Goal: Check status: Check status

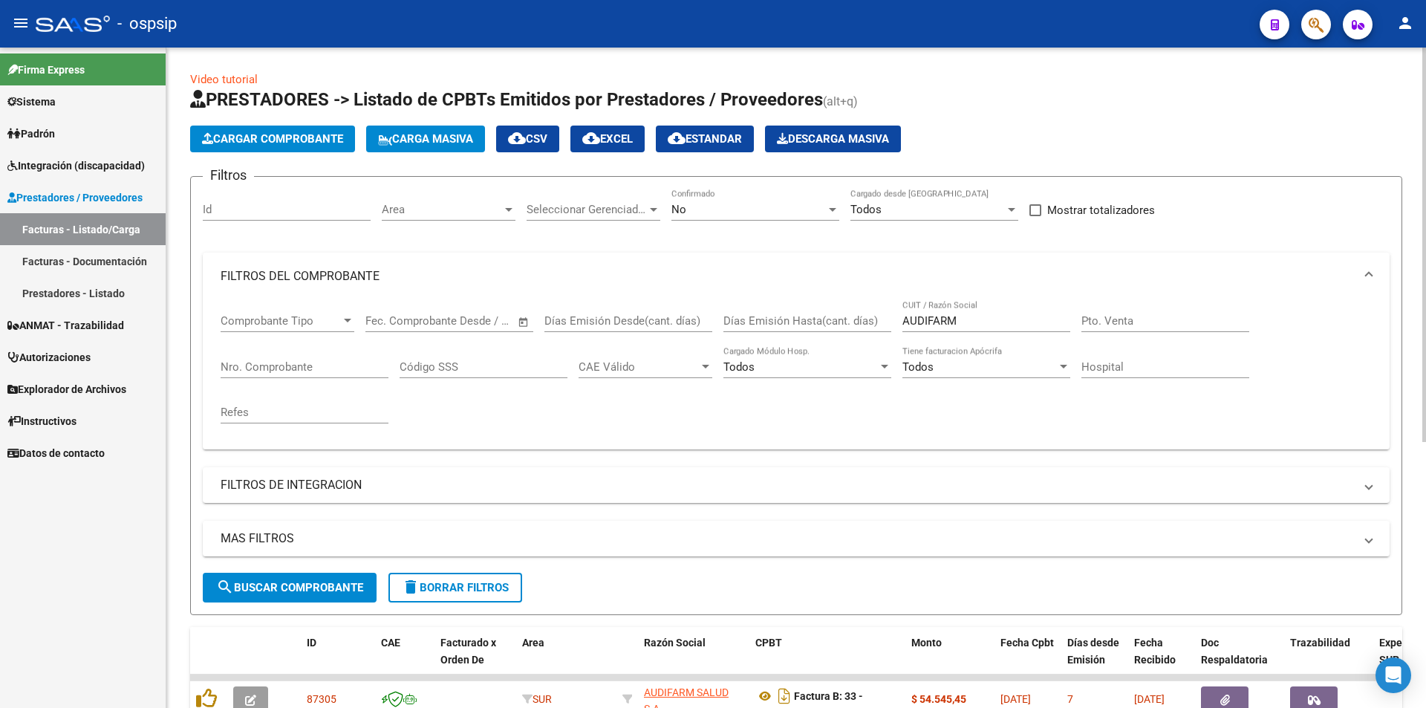
click at [977, 323] on input "AUDIFARM" at bounding box center [987, 320] width 168 height 13
type input "A"
type input "femani farma"
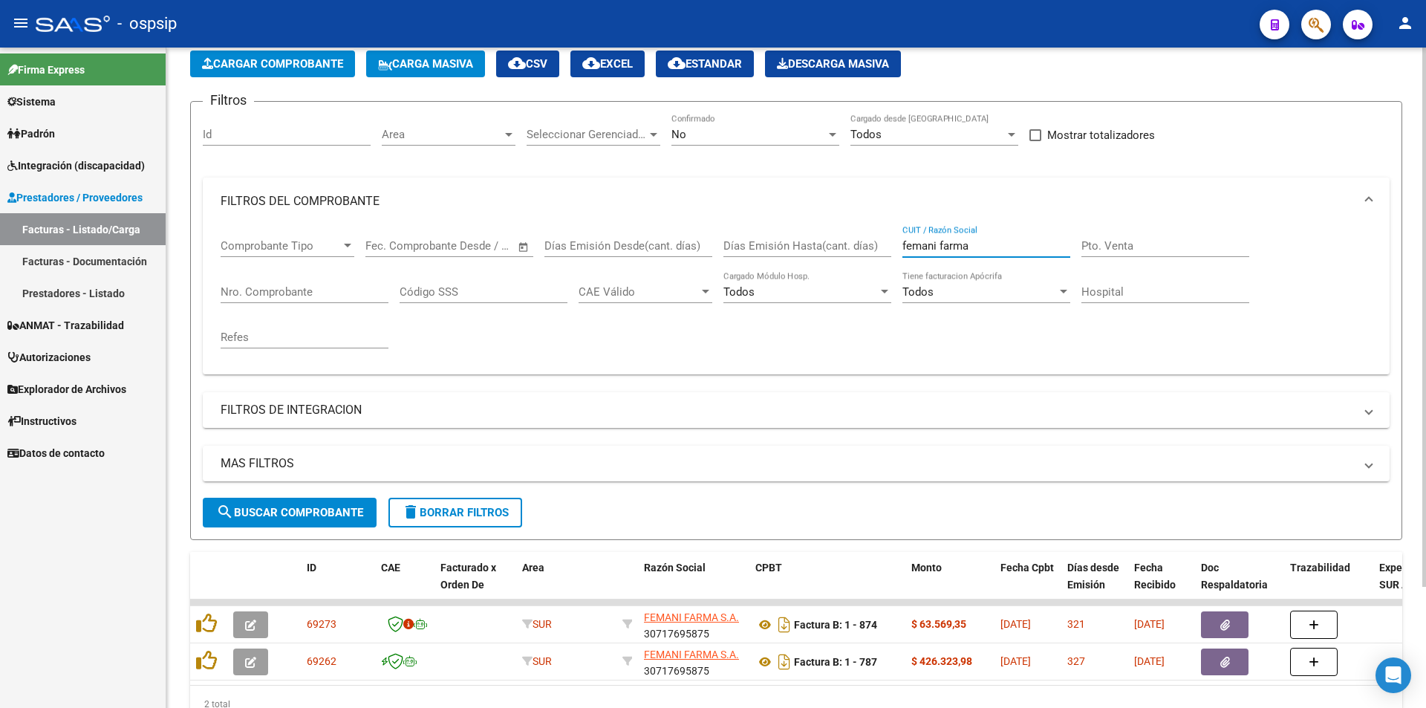
scroll to position [74, 0]
